Goal: Information Seeking & Learning: Learn about a topic

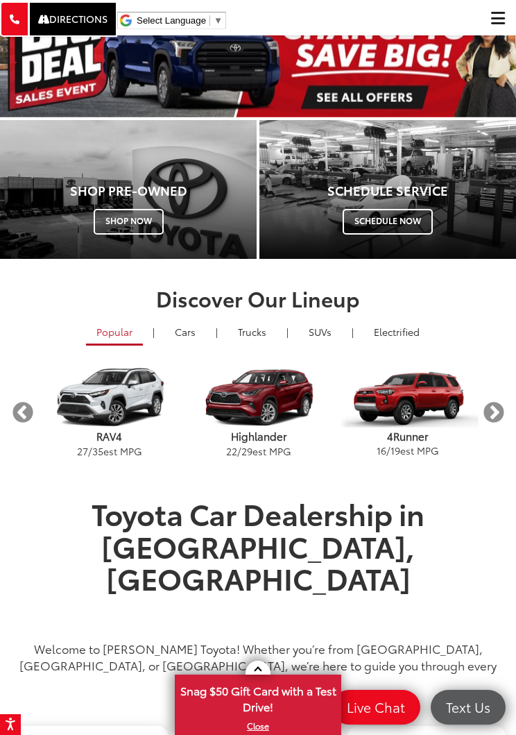
click at [255, 341] on link "Trucks" at bounding box center [252, 332] width 49 height 24
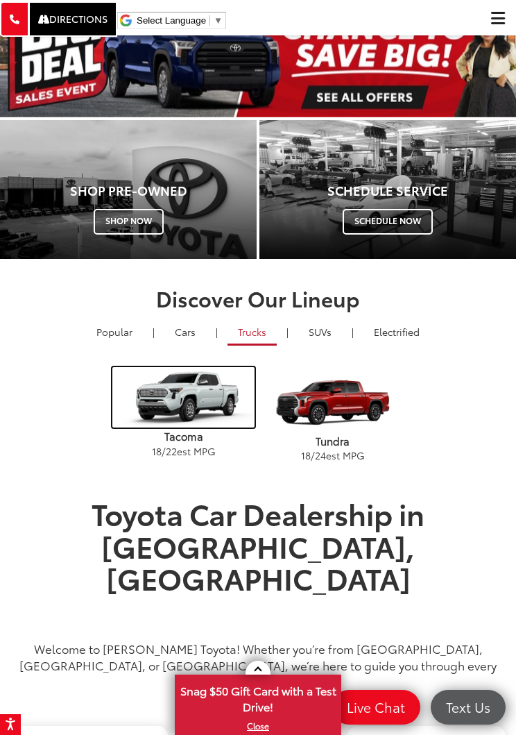
click at [182, 402] on img "carousel" at bounding box center [183, 397] width 142 height 60
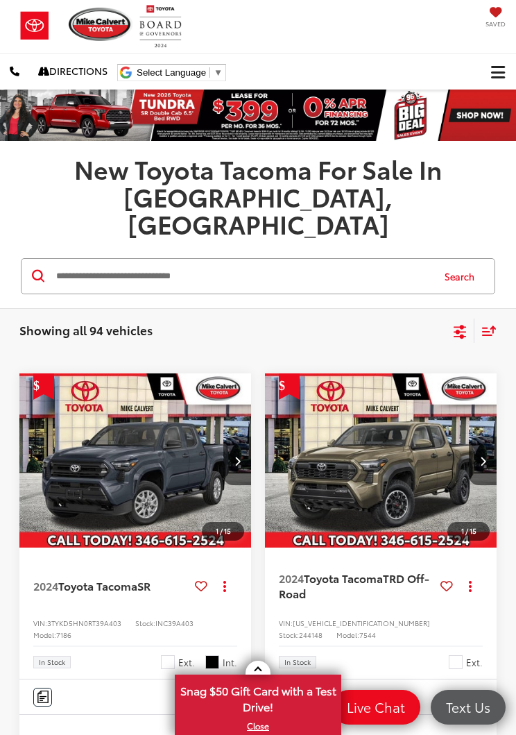
click at [307, 260] on input "Search by Make, Model, or Keyword" at bounding box center [243, 276] width 377 height 33
type input "**********"
click at [464, 259] on button "Search" at bounding box center [463, 276] width 63 height 35
click at [466, 259] on button "Search" at bounding box center [463, 276] width 63 height 35
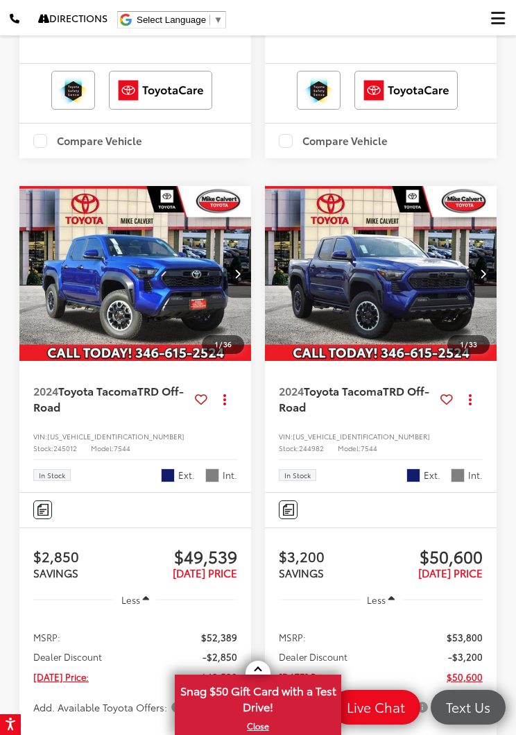
scroll to position [866, 0]
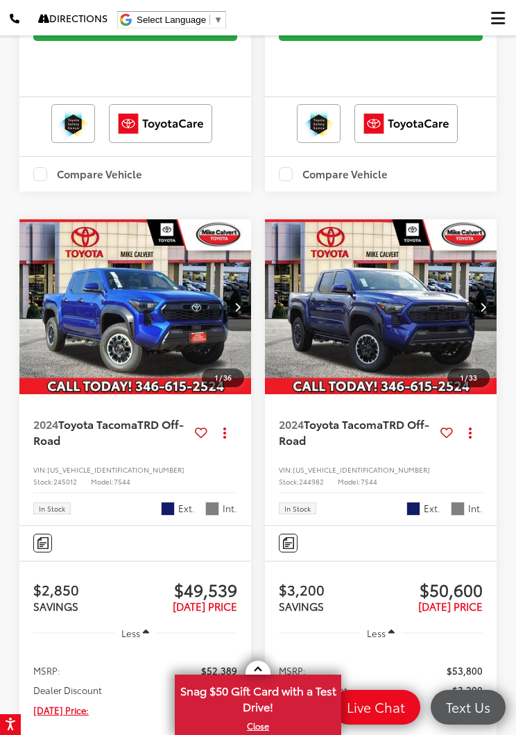
click at [154, 333] on img "2024 Toyota Tacoma TRD Off-Road 0" at bounding box center [136, 307] width 234 height 176
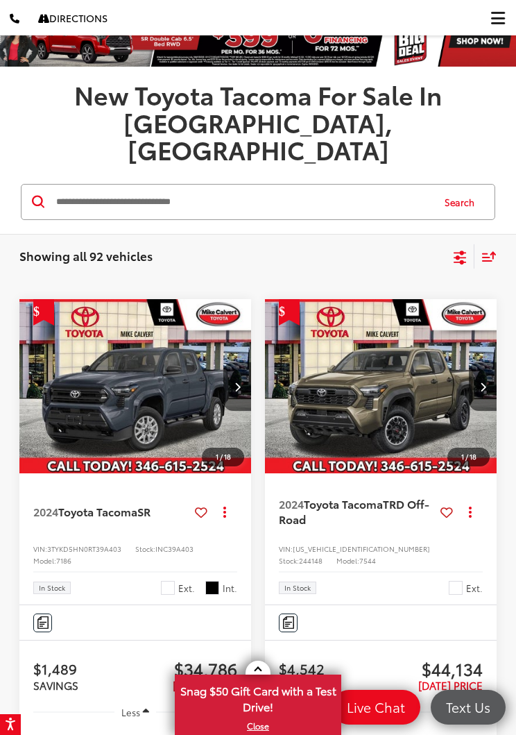
scroll to position [0, 0]
